Goal: Information Seeking & Learning: Learn about a topic

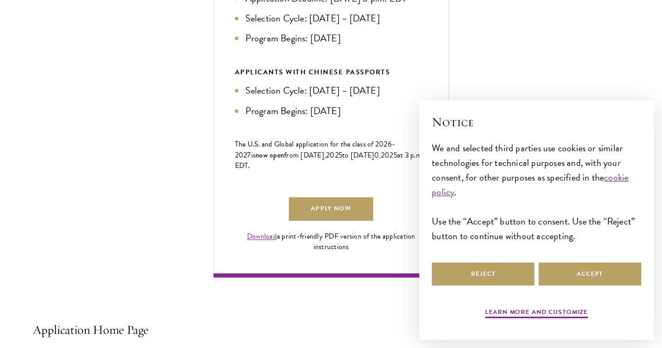
scroll to position [600, 0]
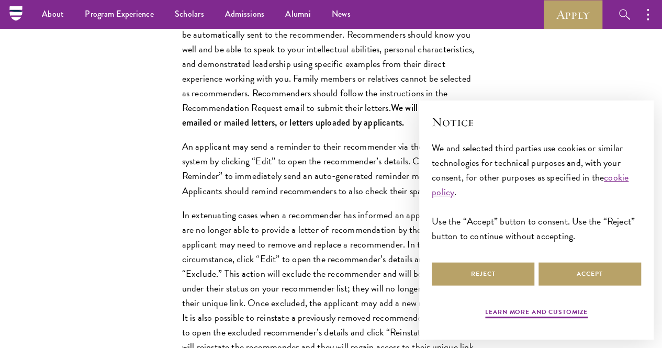
scroll to position [1386, 0]
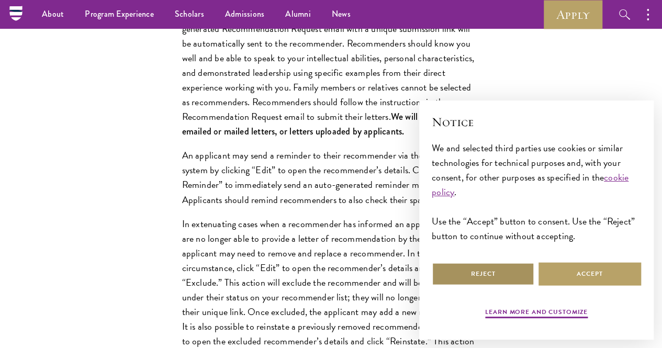
click at [480, 262] on button "Reject" at bounding box center [483, 274] width 103 height 24
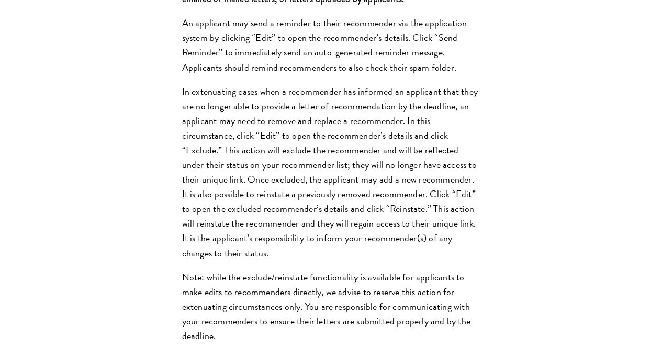
scroll to position [1523, 0]
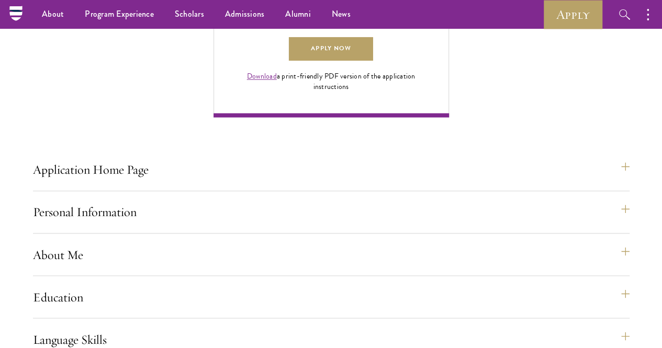
scroll to position [733, 0]
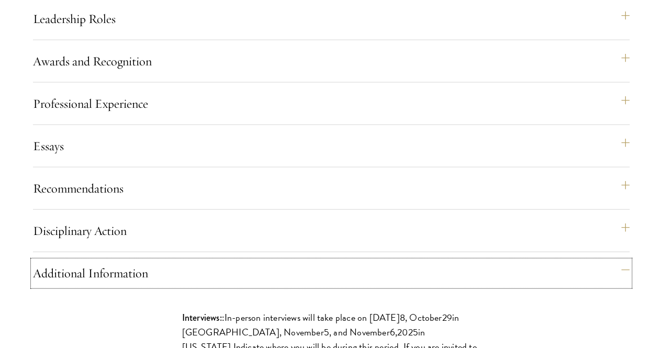
scroll to position [1123, 0]
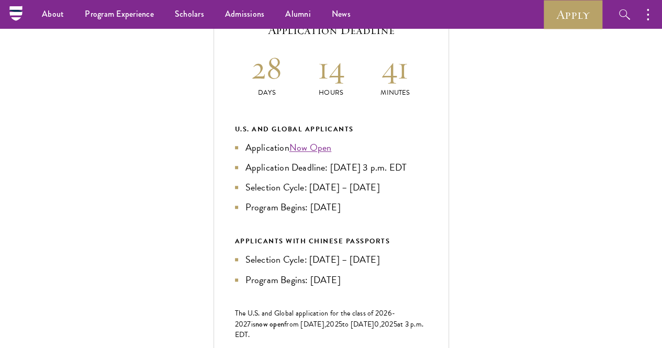
scroll to position [430, 0]
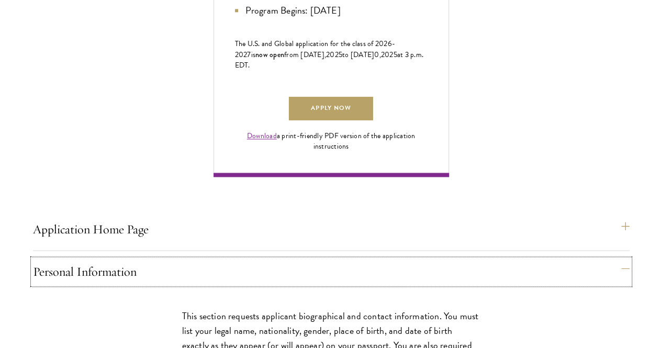
scroll to position [702, 0]
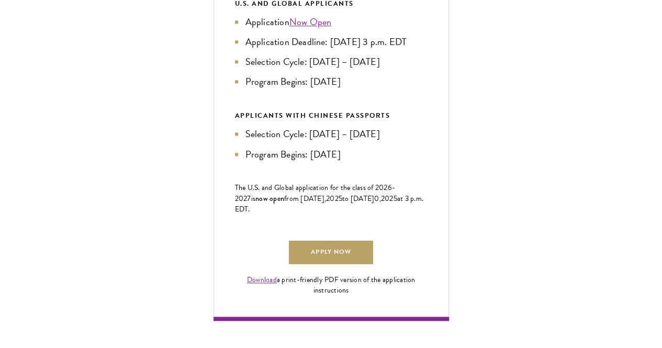
scroll to position [560, 0]
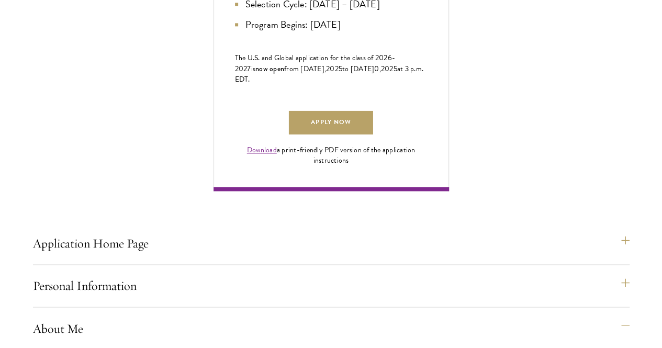
scroll to position [692, 0]
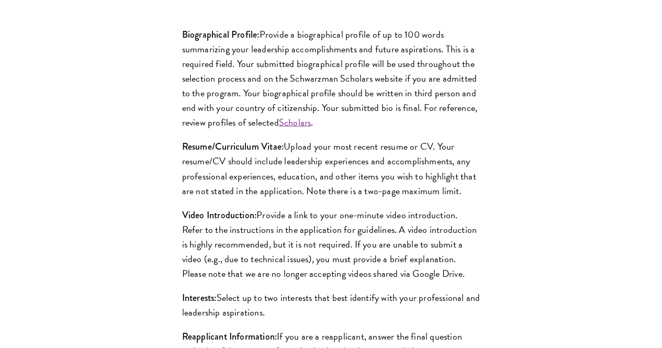
scroll to position [1025, 0]
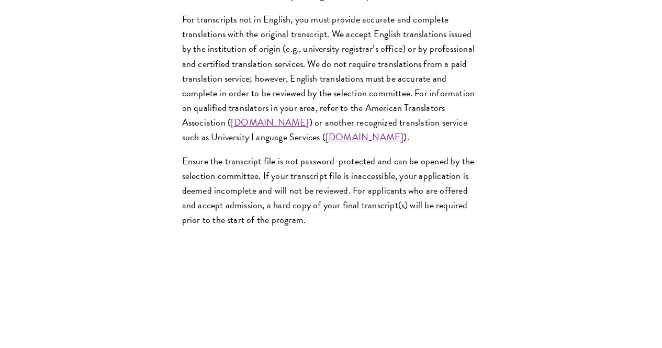
scroll to position [1752, 0]
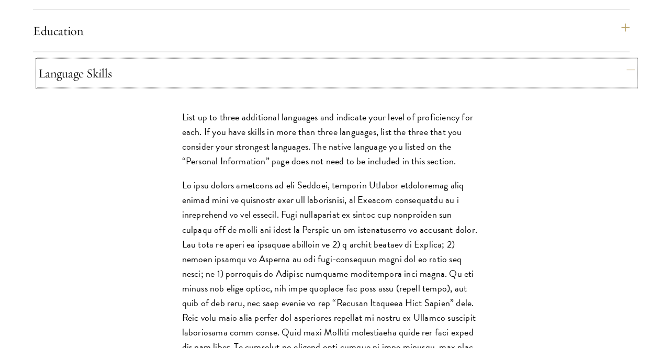
scroll to position [1027, 0]
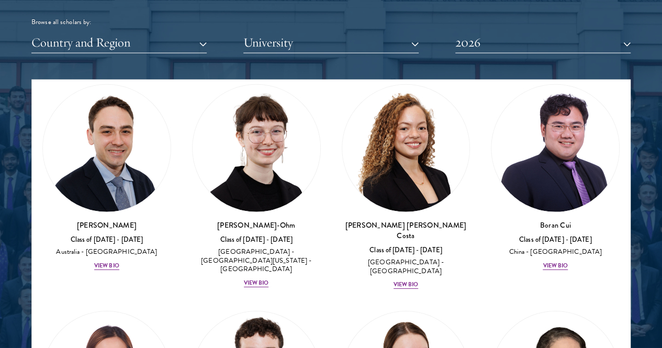
scroll to position [1600, 0]
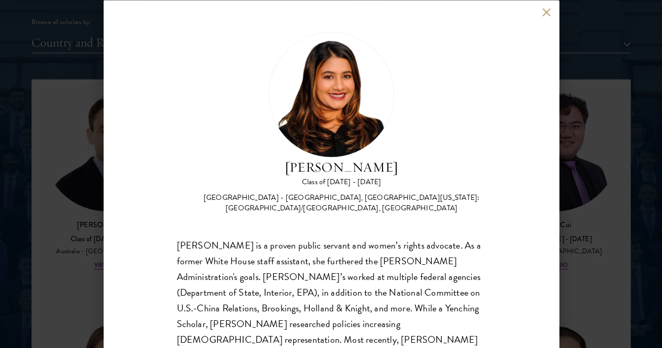
click at [544, 12] on button at bounding box center [546, 12] width 9 height 9
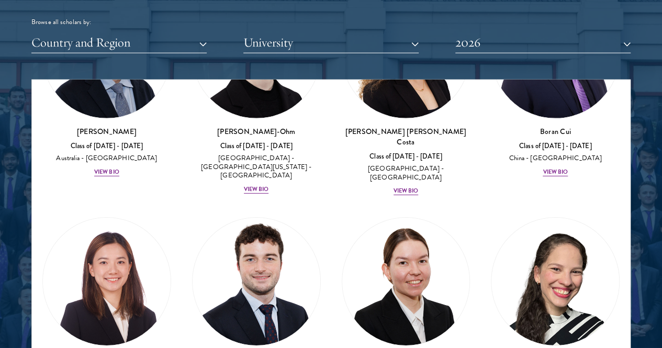
scroll to position [1694, 0]
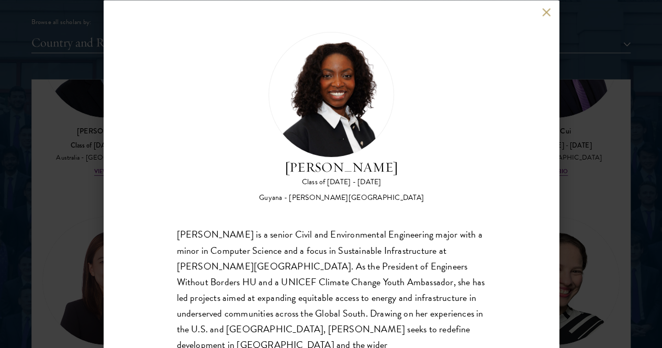
scroll to position [19, 0]
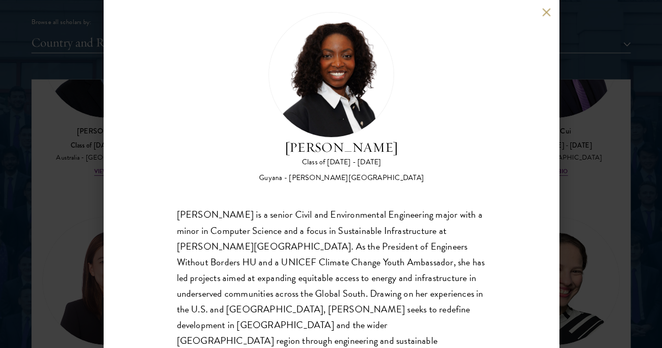
click at [544, 15] on button at bounding box center [546, 12] width 9 height 9
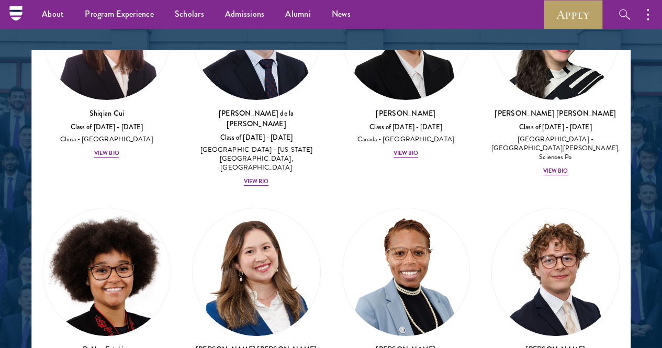
scroll to position [2111, 0]
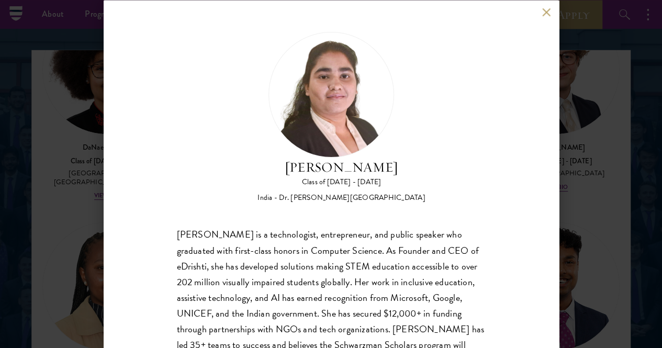
scroll to position [19, 0]
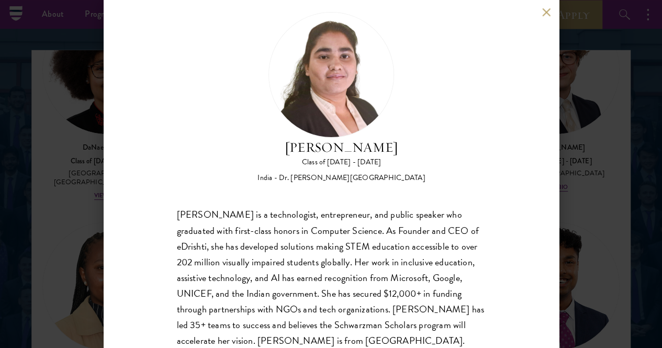
click at [543, 11] on button at bounding box center [546, 12] width 9 height 9
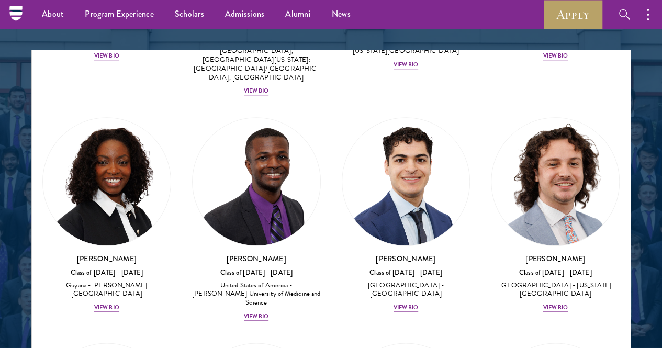
scroll to position [2460, 0]
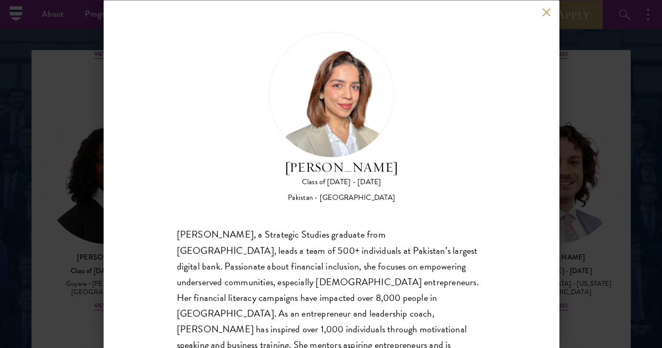
scroll to position [54, 0]
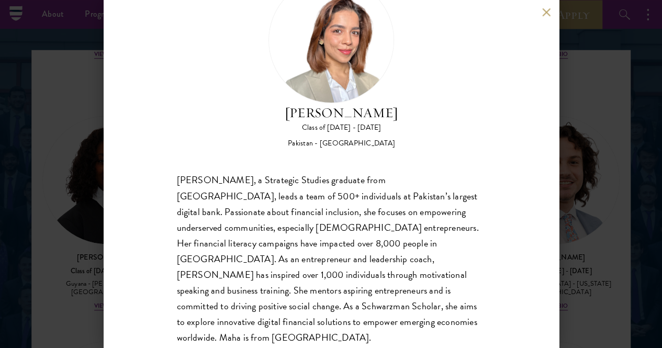
click at [543, 12] on button at bounding box center [546, 12] width 9 height 9
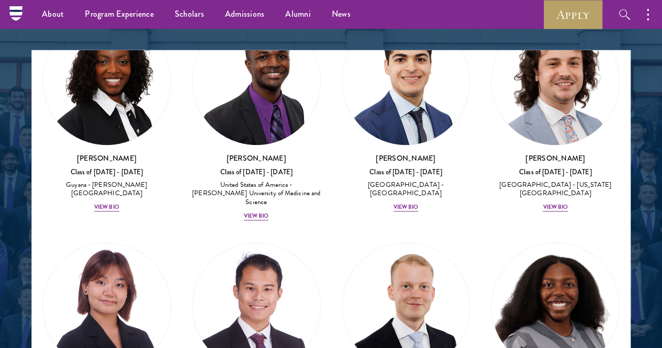
scroll to position [2560, 0]
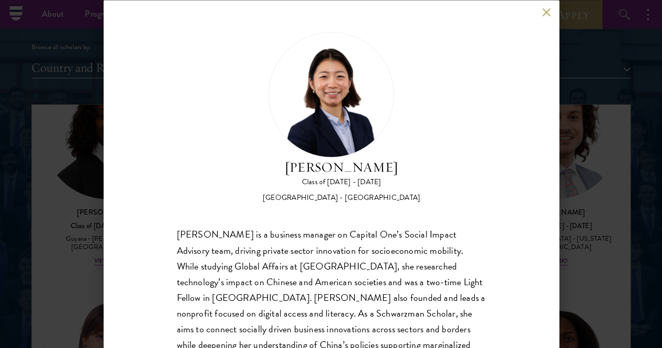
scroll to position [1254, 0]
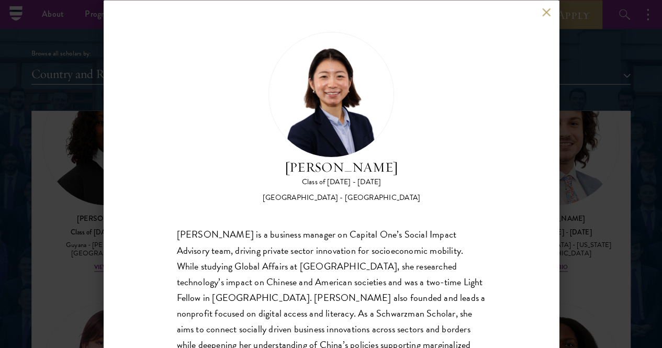
click at [546, 16] on button at bounding box center [546, 12] width 9 height 9
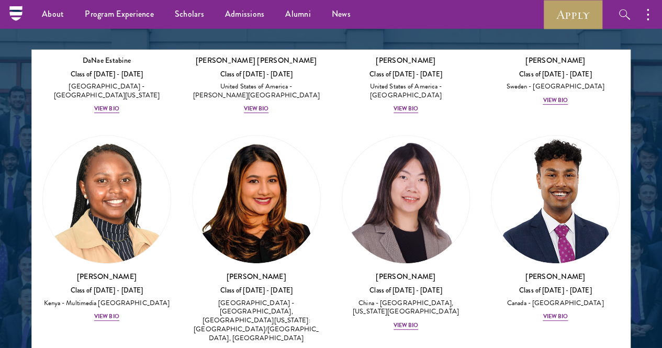
scroll to position [4257, 0]
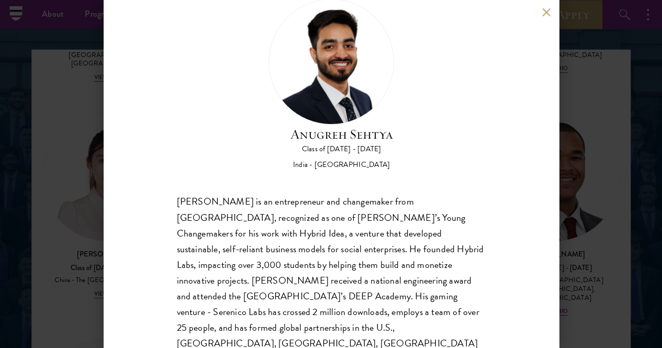
scroll to position [33, 0]
click at [613, 246] on div "[PERSON_NAME] Class of [DATE] - [DATE] [GEOGRAPHIC_DATA] - [GEOGRAPHIC_DATA] [P…" at bounding box center [331, 174] width 662 height 348
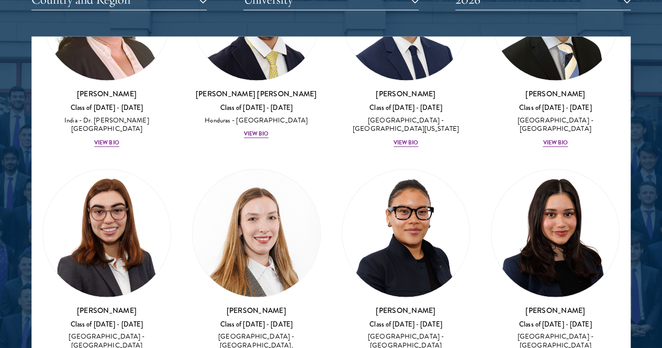
scroll to position [3304, 0]
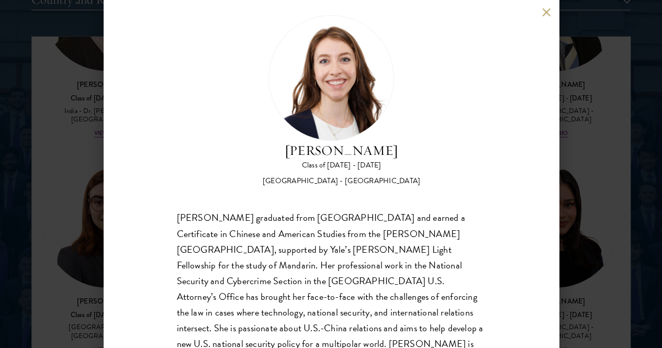
scroll to position [19, 0]
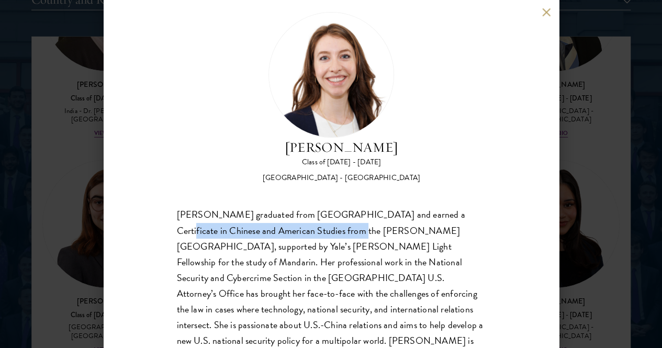
drag, startPoint x: 190, startPoint y: 189, endPoint x: 362, endPoint y: 190, distance: 172.8
click at [362, 207] on div "[PERSON_NAME] graduated from [GEOGRAPHIC_DATA] and earned a Certificate in Chin…" at bounding box center [331, 285] width 309 height 157
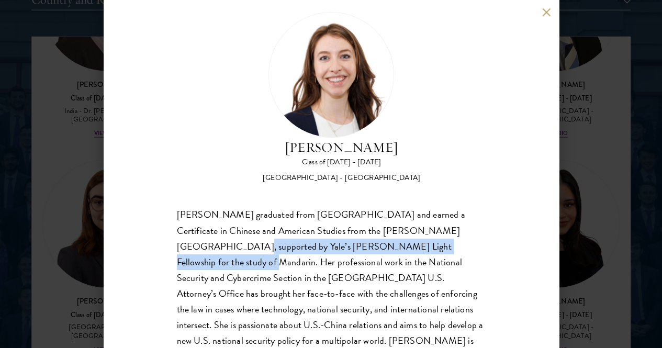
drag, startPoint x: 222, startPoint y: 207, endPoint x: 214, endPoint y: 224, distance: 18.7
click at [214, 224] on div "[PERSON_NAME] graduated from [GEOGRAPHIC_DATA] and earned a Certificate in Chin…" at bounding box center [331, 285] width 309 height 157
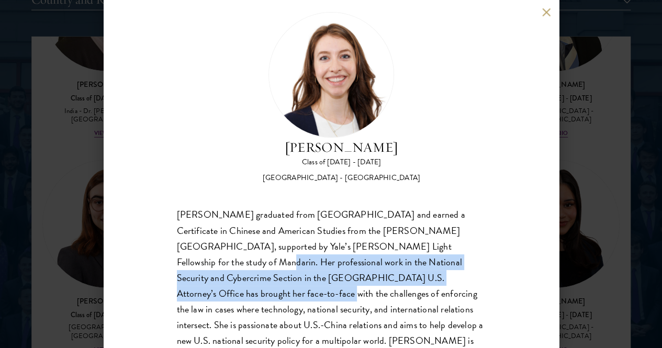
drag, startPoint x: 226, startPoint y: 221, endPoint x: 264, endPoint y: 256, distance: 51.5
click at [264, 256] on div "[PERSON_NAME] graduated from [GEOGRAPHIC_DATA] and earned a Certificate in Chin…" at bounding box center [331, 285] width 309 height 157
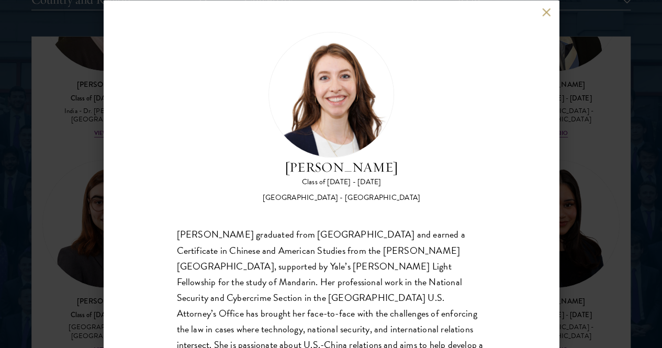
click at [496, 129] on div "[PERSON_NAME] Class of [DATE] - [DATE] [GEOGRAPHIC_DATA] - [GEOGRAPHIC_DATA] [P…" at bounding box center [331, 174] width 455 height 348
click at [547, 10] on button at bounding box center [546, 12] width 9 height 9
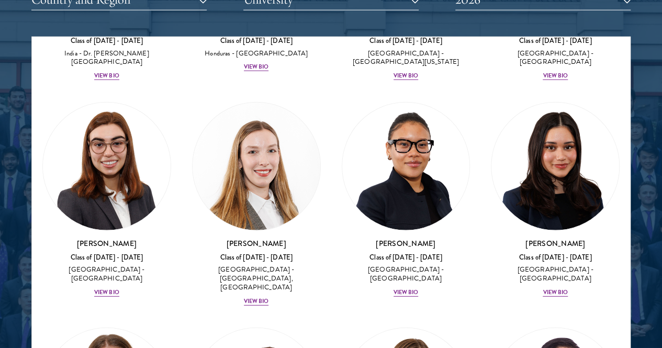
scroll to position [3365, 0]
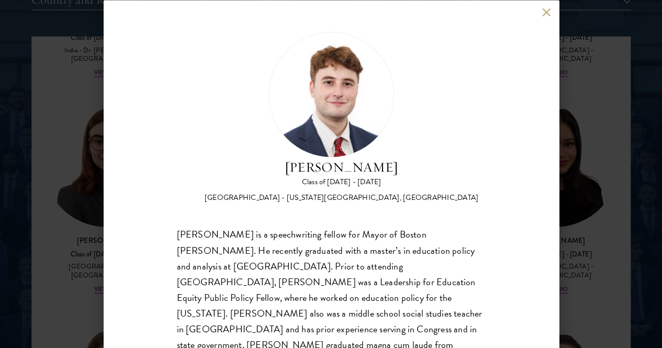
scroll to position [19, 0]
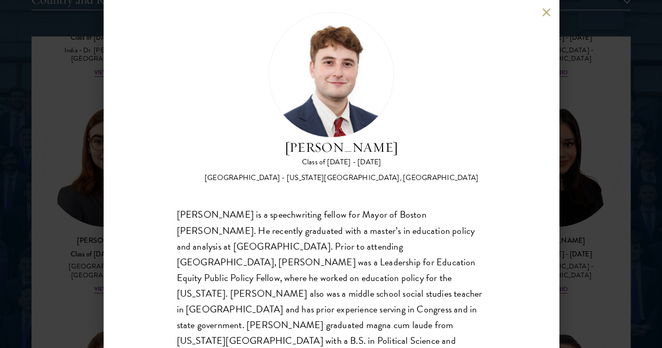
click at [548, 12] on button at bounding box center [546, 12] width 9 height 9
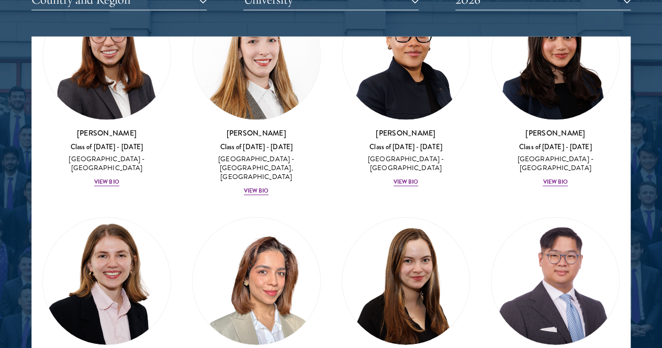
scroll to position [3476, 0]
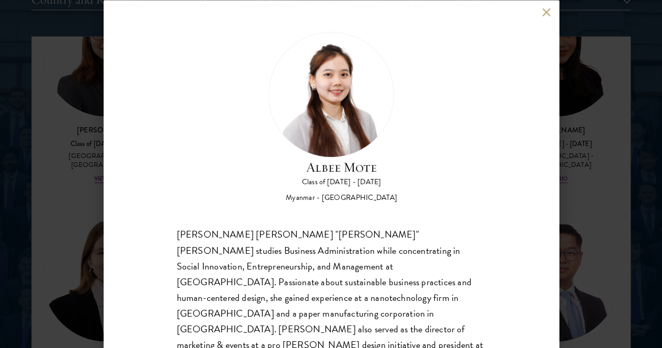
scroll to position [37, 0]
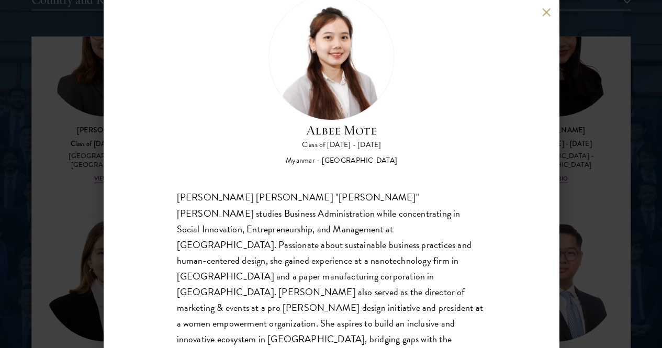
click at [543, 16] on button at bounding box center [546, 12] width 9 height 9
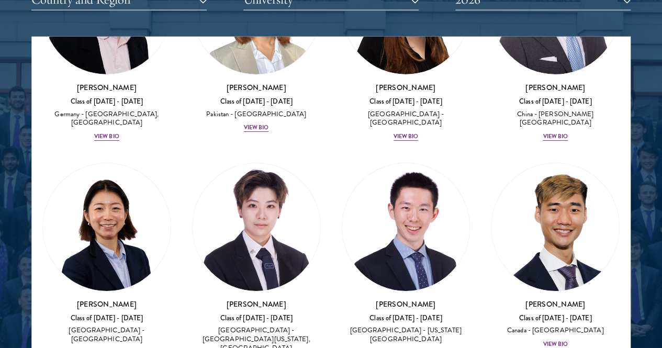
scroll to position [3744, 0]
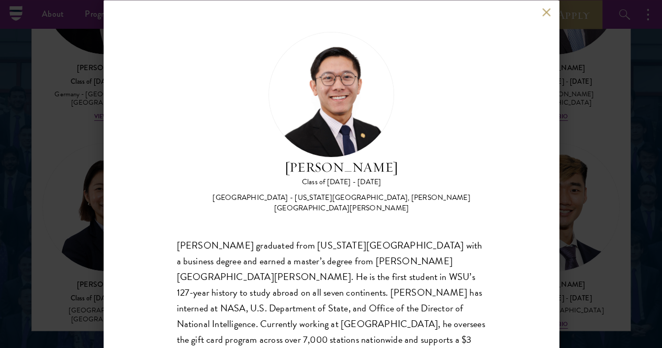
click at [543, 11] on button at bounding box center [546, 12] width 9 height 9
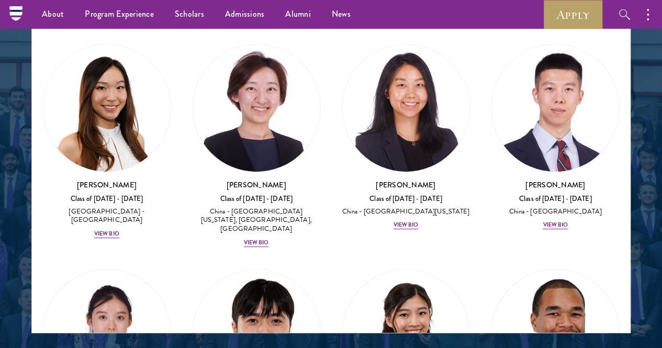
scroll to position [4073, 0]
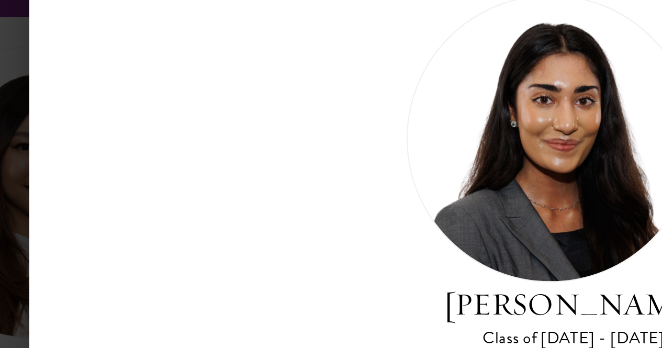
scroll to position [1346, 0]
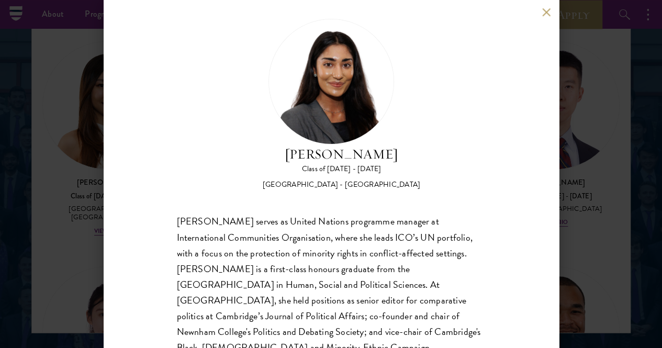
click at [547, 12] on button at bounding box center [546, 12] width 9 height 9
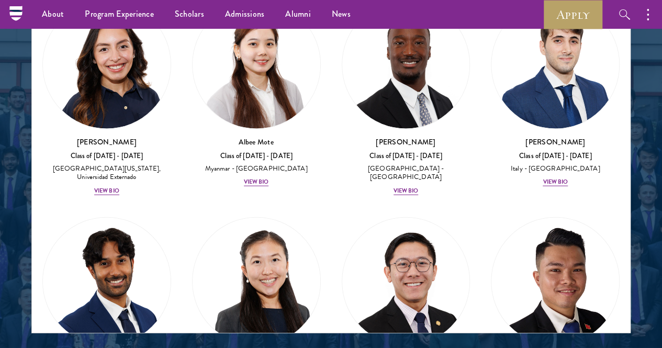
scroll to position [5256, 0]
